Goal: Transaction & Acquisition: Download file/media

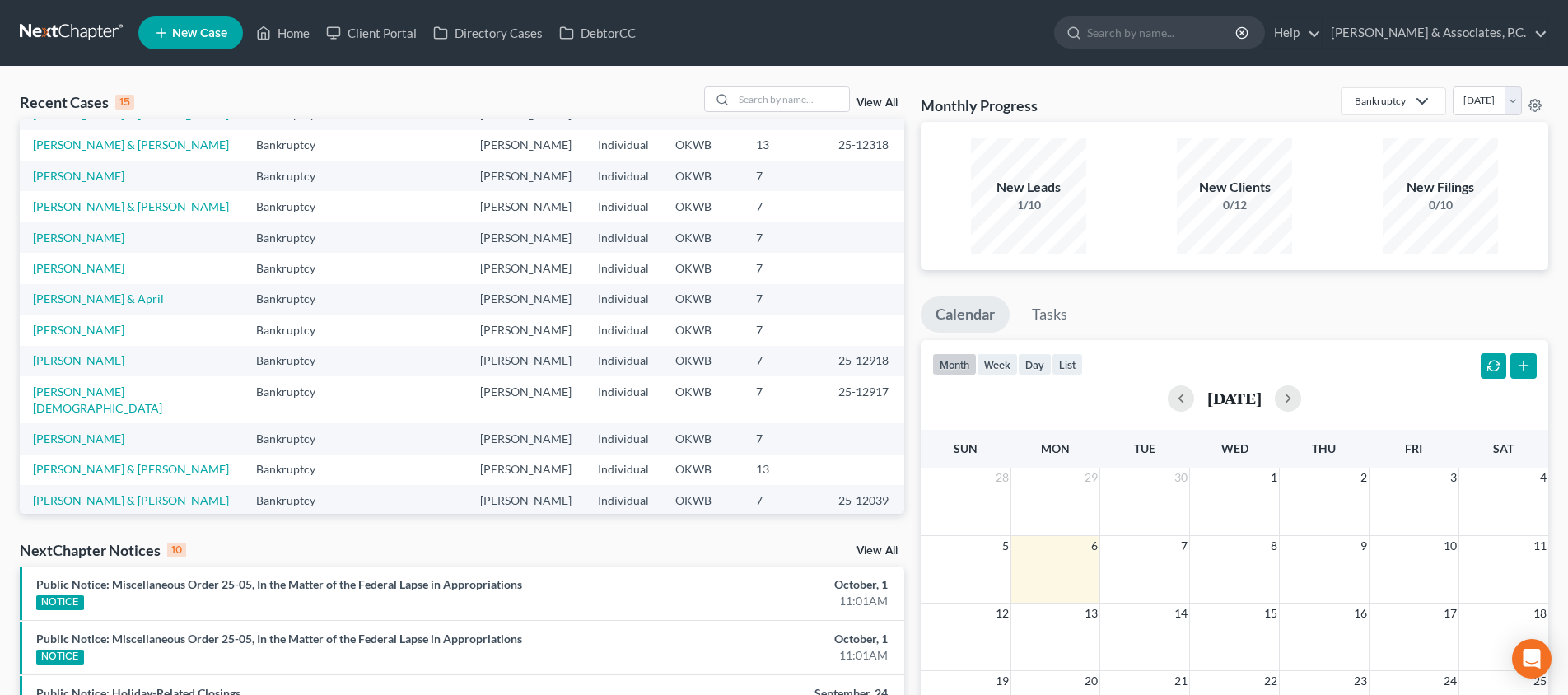
scroll to position [113, 0]
click at [116, 495] on link "[PERSON_NAME] & [PERSON_NAME]" at bounding box center [131, 502] width 196 height 14
click at [112, 495] on link "[PERSON_NAME] & [PERSON_NAME]" at bounding box center [131, 502] width 196 height 14
click at [94, 495] on link "[PERSON_NAME] & [PERSON_NAME]" at bounding box center [131, 502] width 196 height 14
click at [302, 29] on link "Home" at bounding box center [282, 32] width 70 height 30
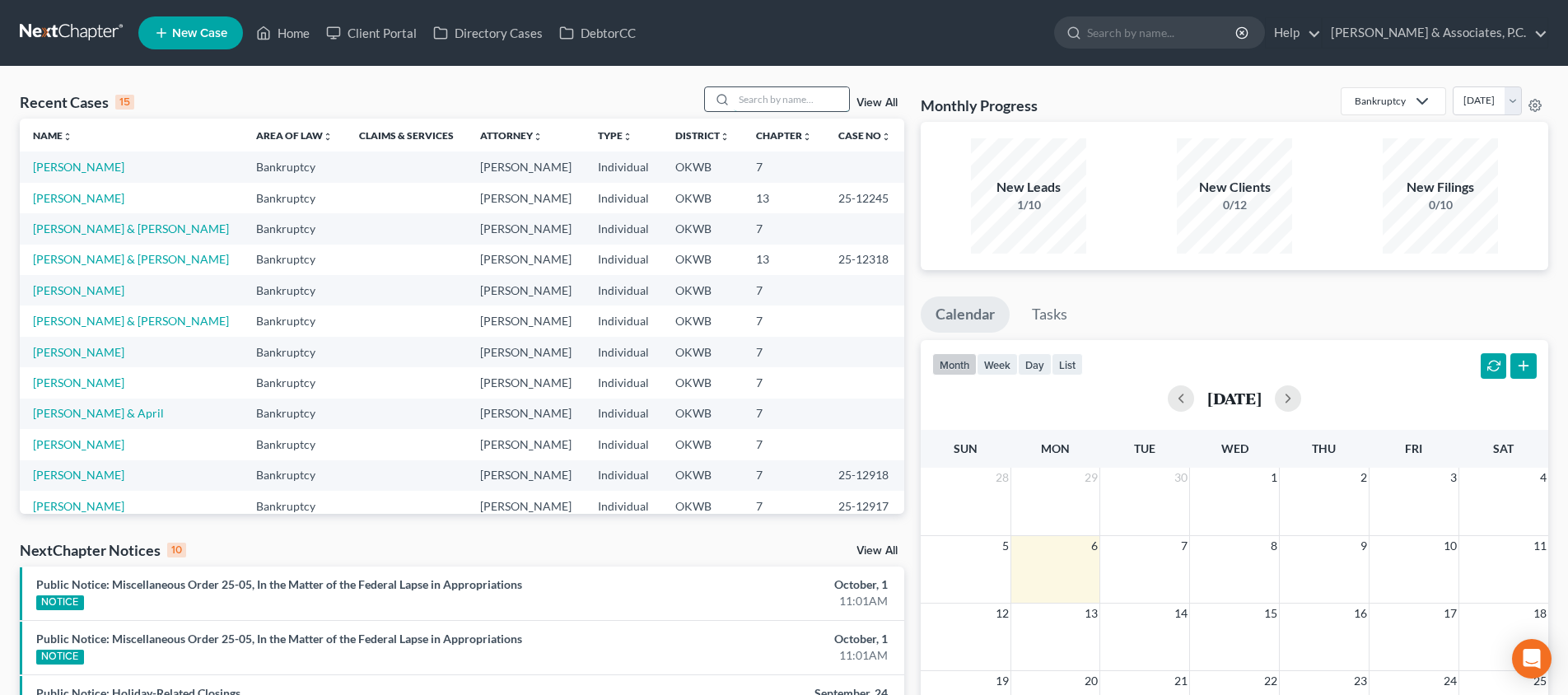
click at [799, 94] on input "search" at bounding box center [791, 98] width 115 height 24
type input "griz"
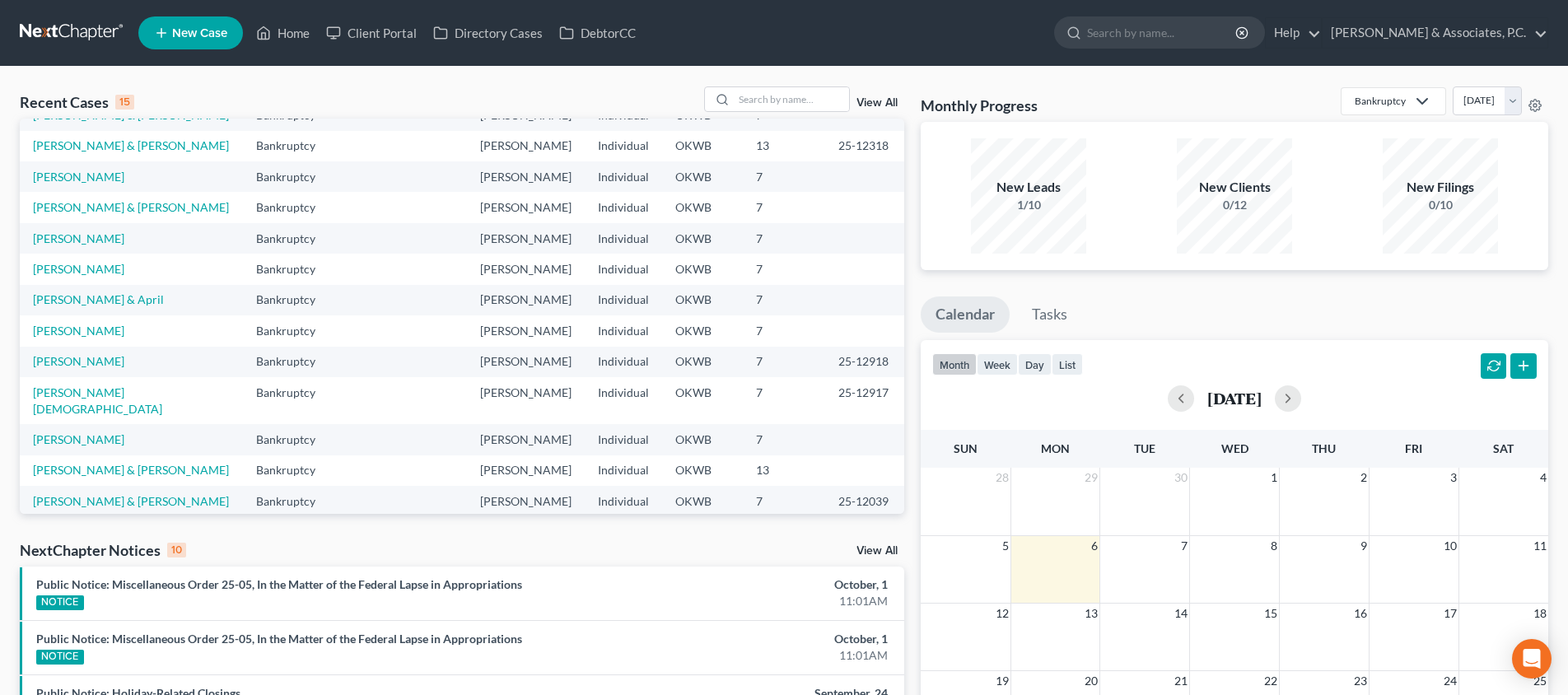
scroll to position [112, 0]
click at [116, 496] on link "[PERSON_NAME] & [PERSON_NAME]" at bounding box center [131, 503] width 196 height 14
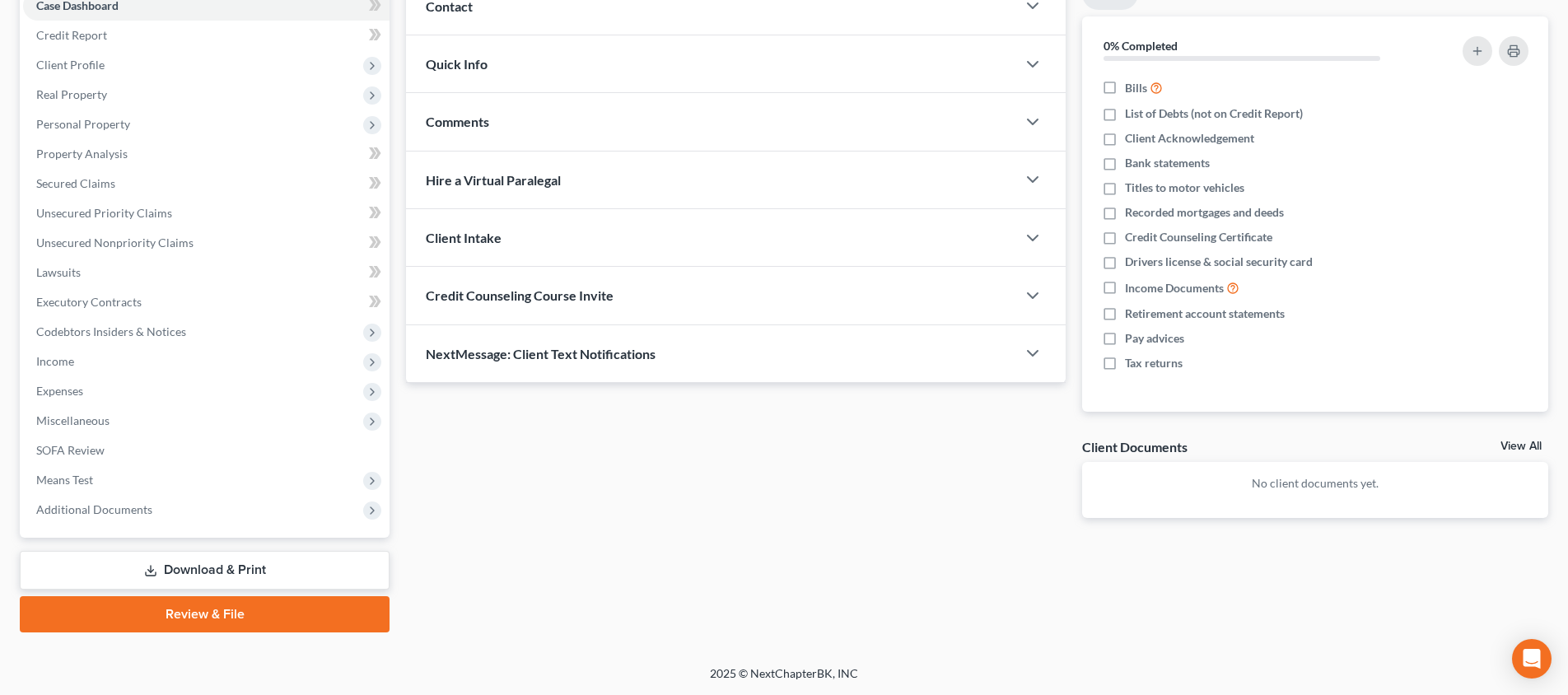
scroll to position [180, 0]
click at [231, 575] on link "Download & Print" at bounding box center [205, 570] width 370 height 39
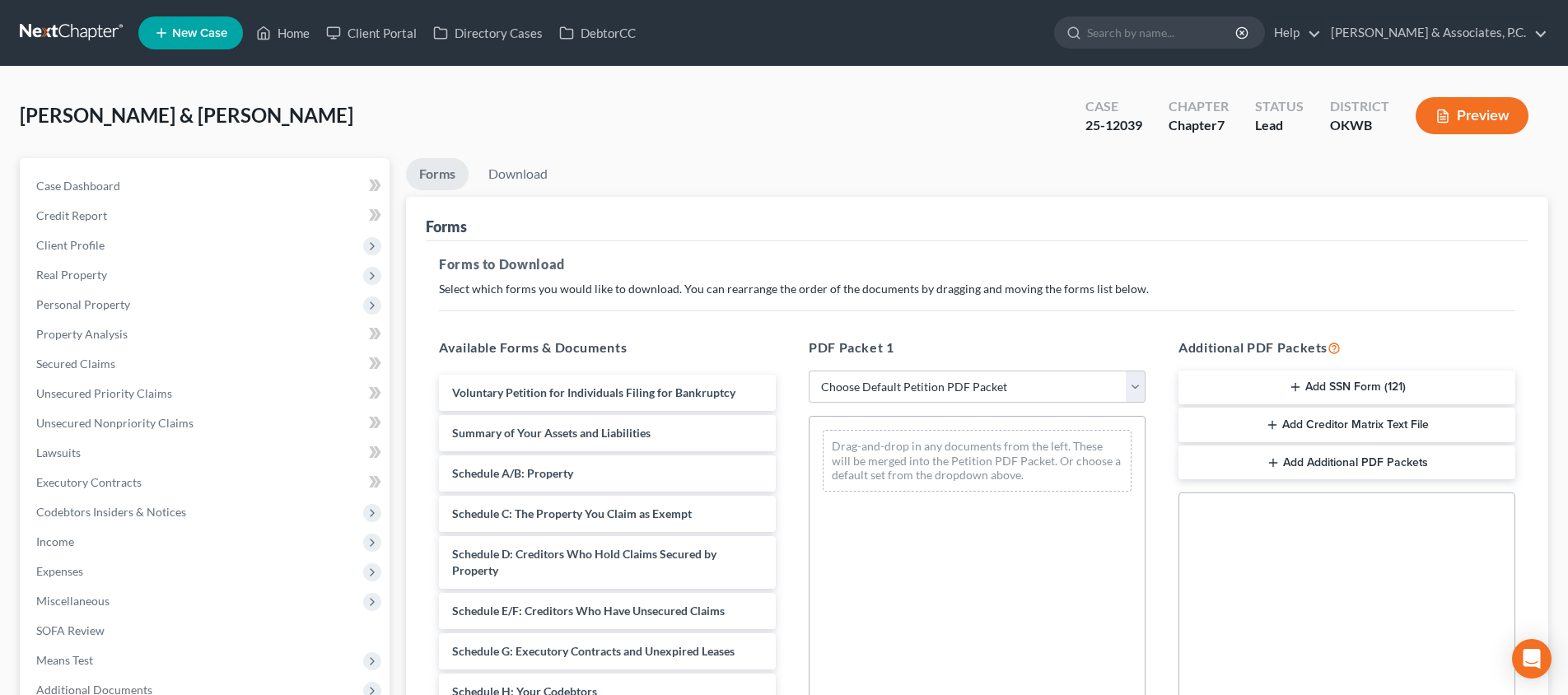
click at [1362, 420] on button "Add Creditor Matrix Text File" at bounding box center [1347, 425] width 337 height 34
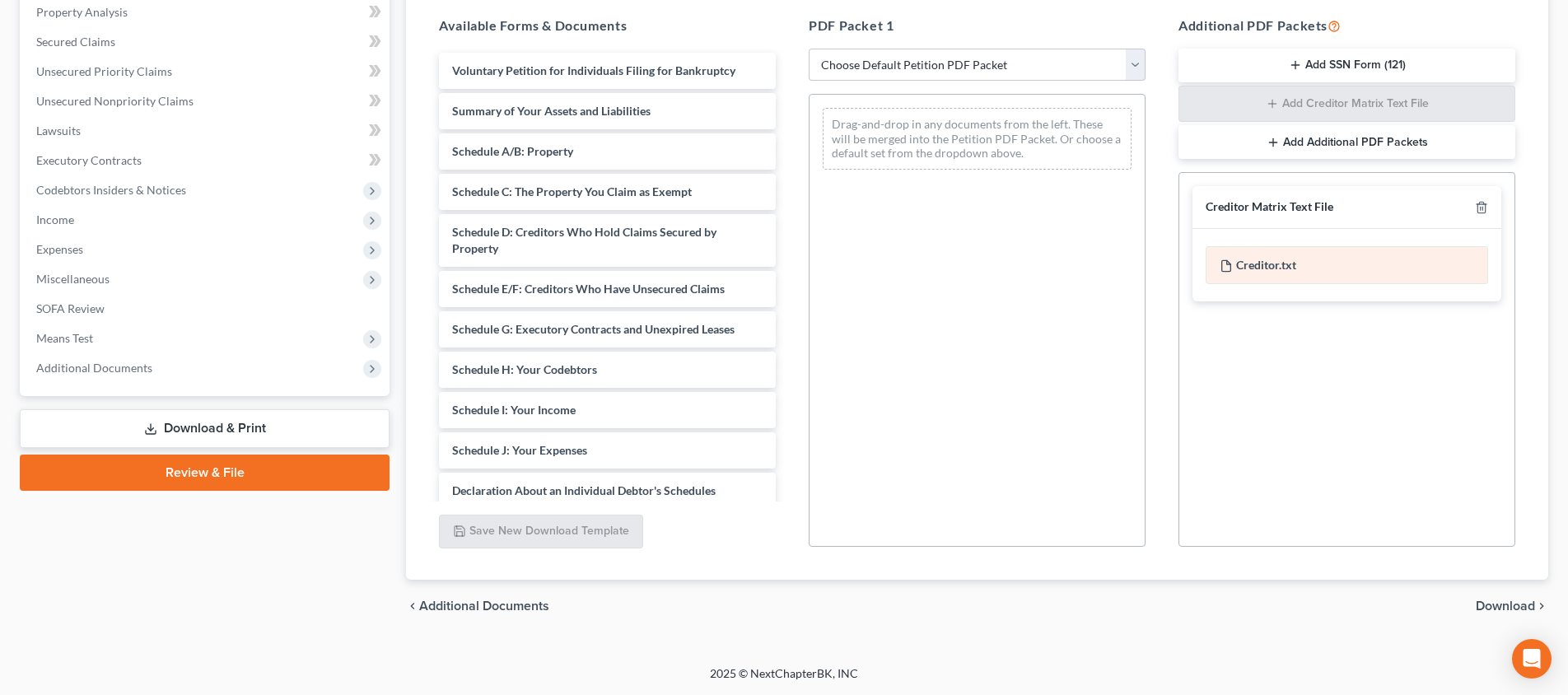
scroll to position [322, 0]
click at [1349, 264] on div "Creditor.txt" at bounding box center [1348, 265] width 282 height 38
click at [1504, 604] on span "Download" at bounding box center [1506, 606] width 59 height 13
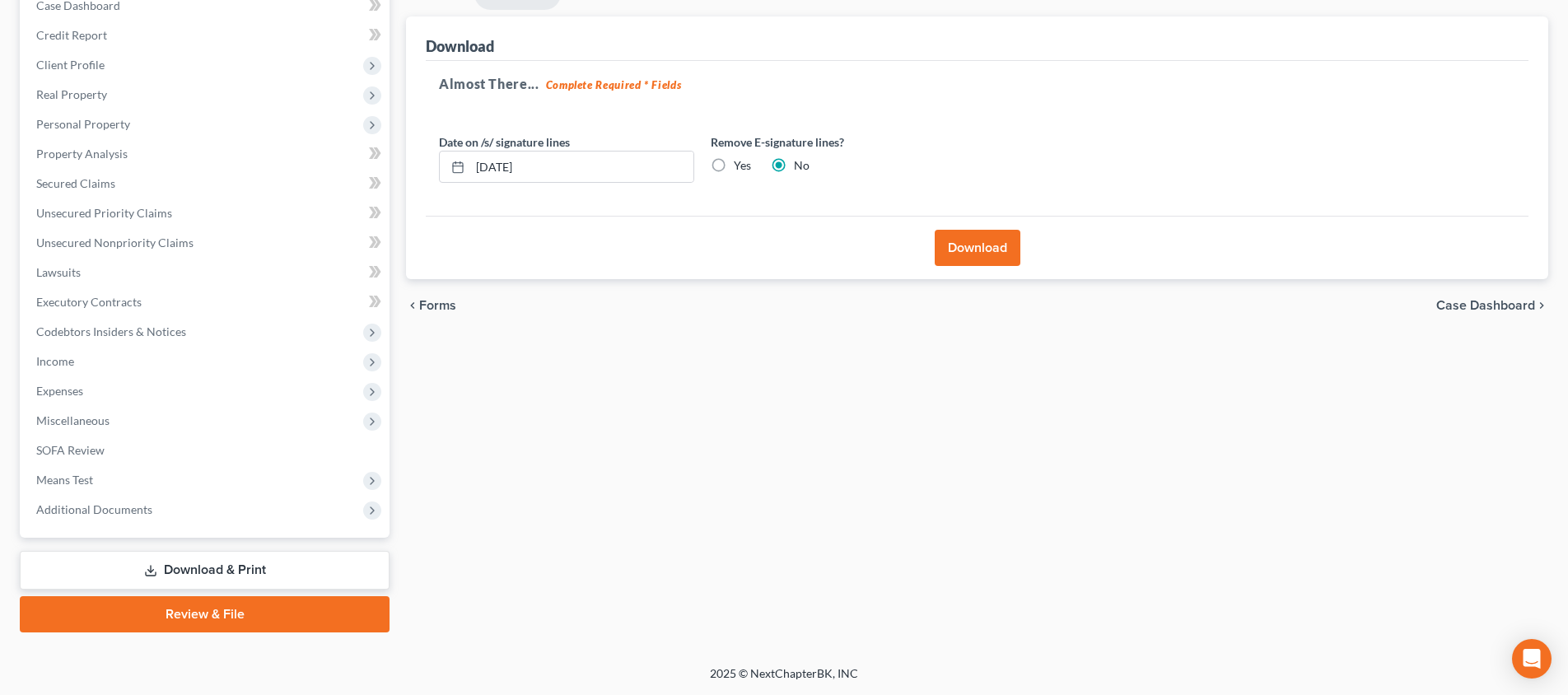
scroll to position [180, 0]
click at [993, 263] on button "Download" at bounding box center [978, 248] width 86 height 36
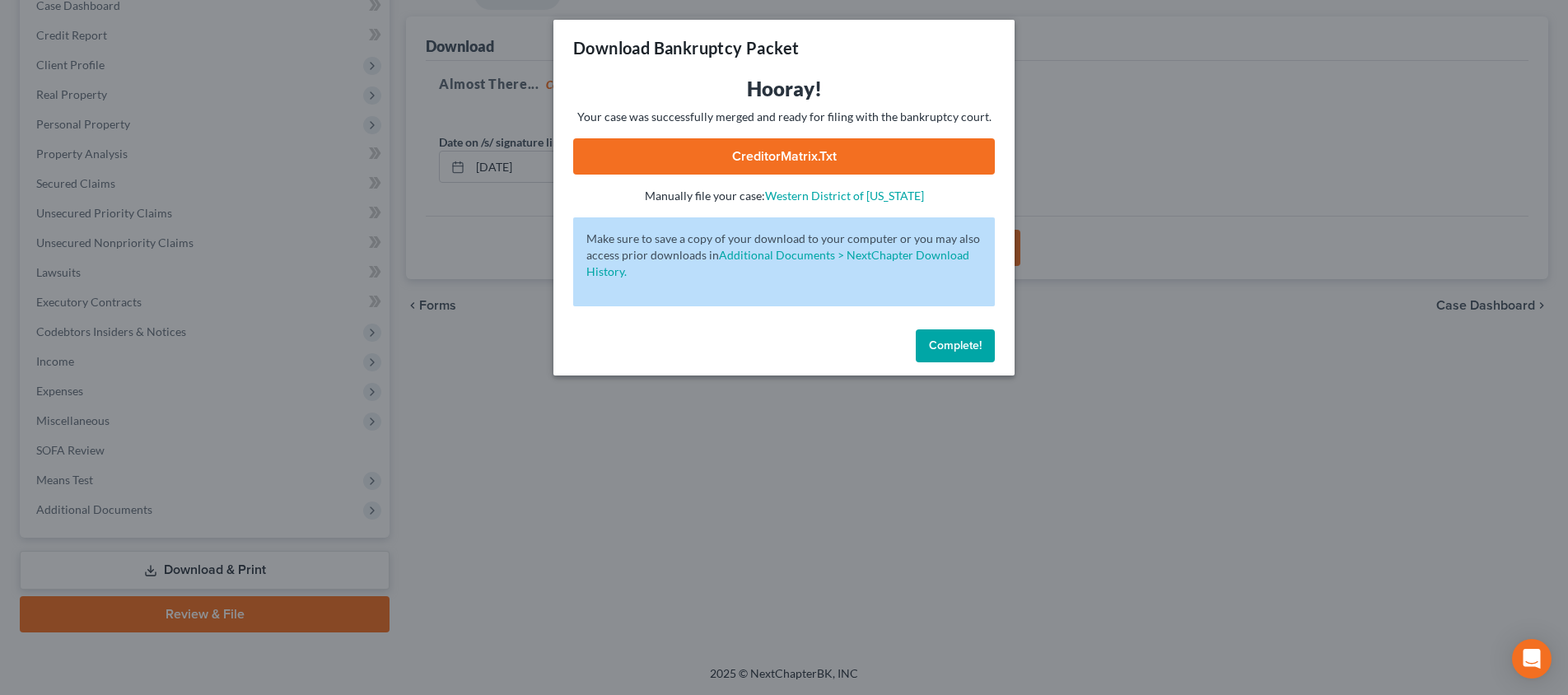
click at [845, 159] on link "CreditorMatrix.txt" at bounding box center [784, 157] width 422 height 36
click at [962, 342] on span "Complete!" at bounding box center [955, 346] width 52 height 14
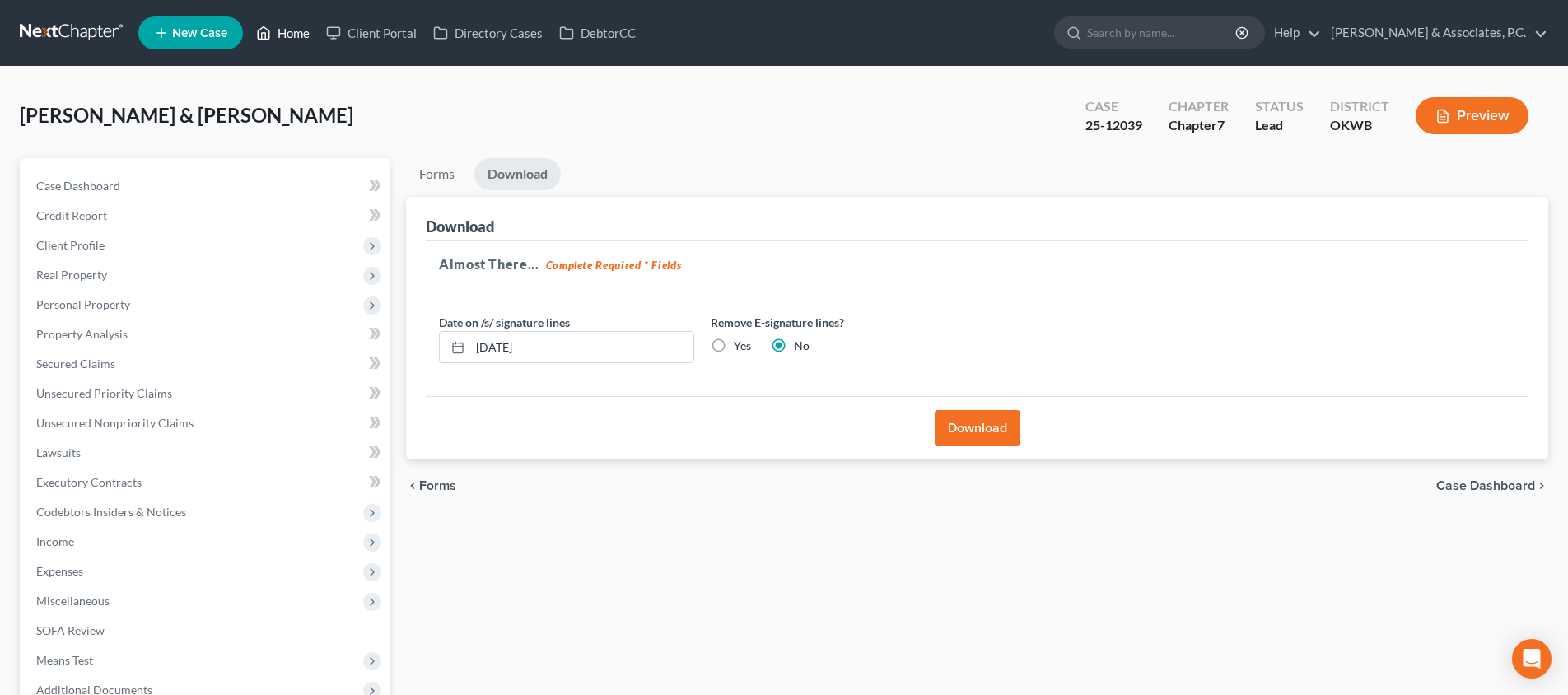
scroll to position [0, 0]
click at [294, 31] on link "Home" at bounding box center [282, 32] width 70 height 30
